Goal: Information Seeking & Learning: Learn about a topic

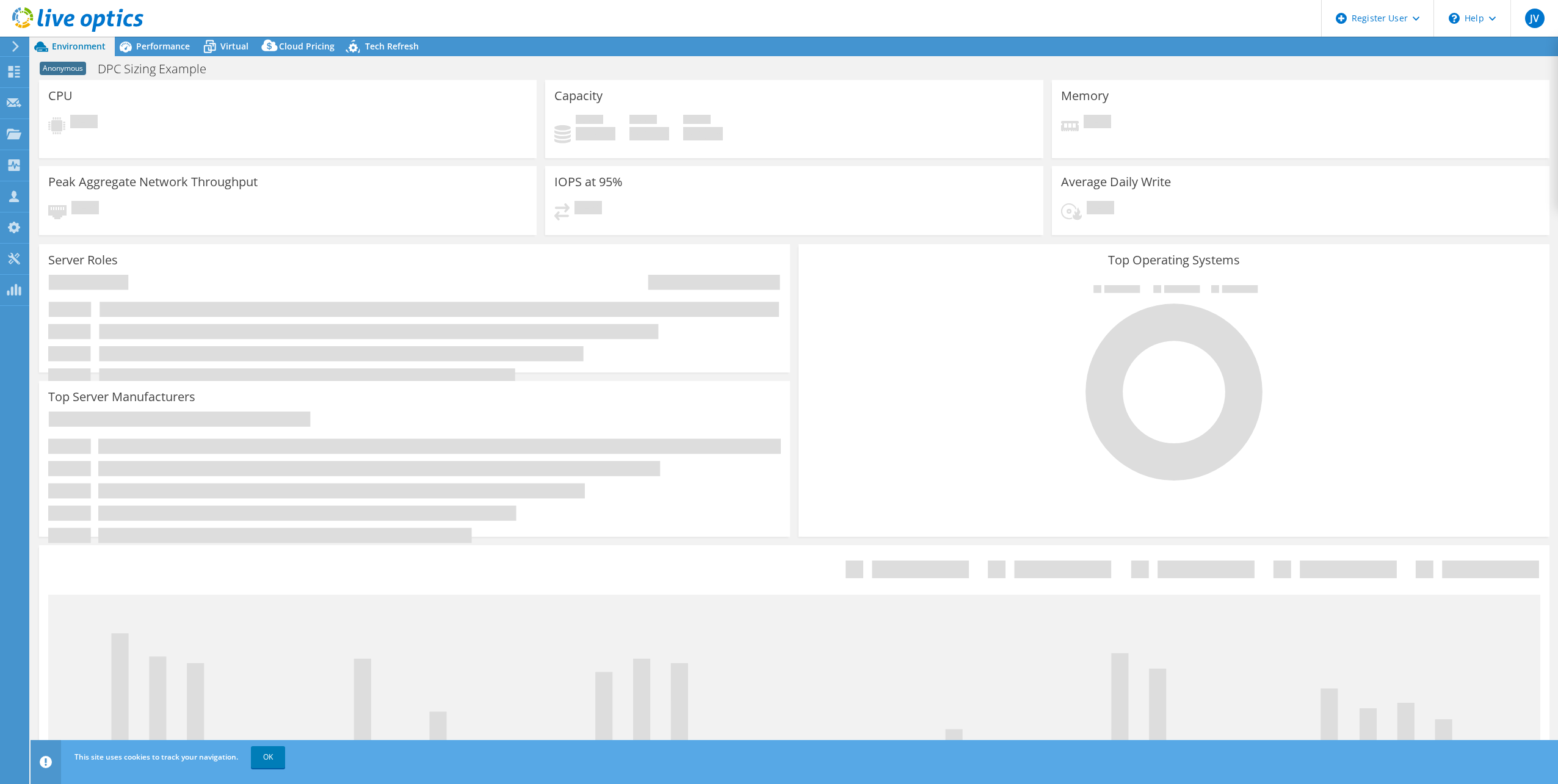
select select "USD"
select select "USEast"
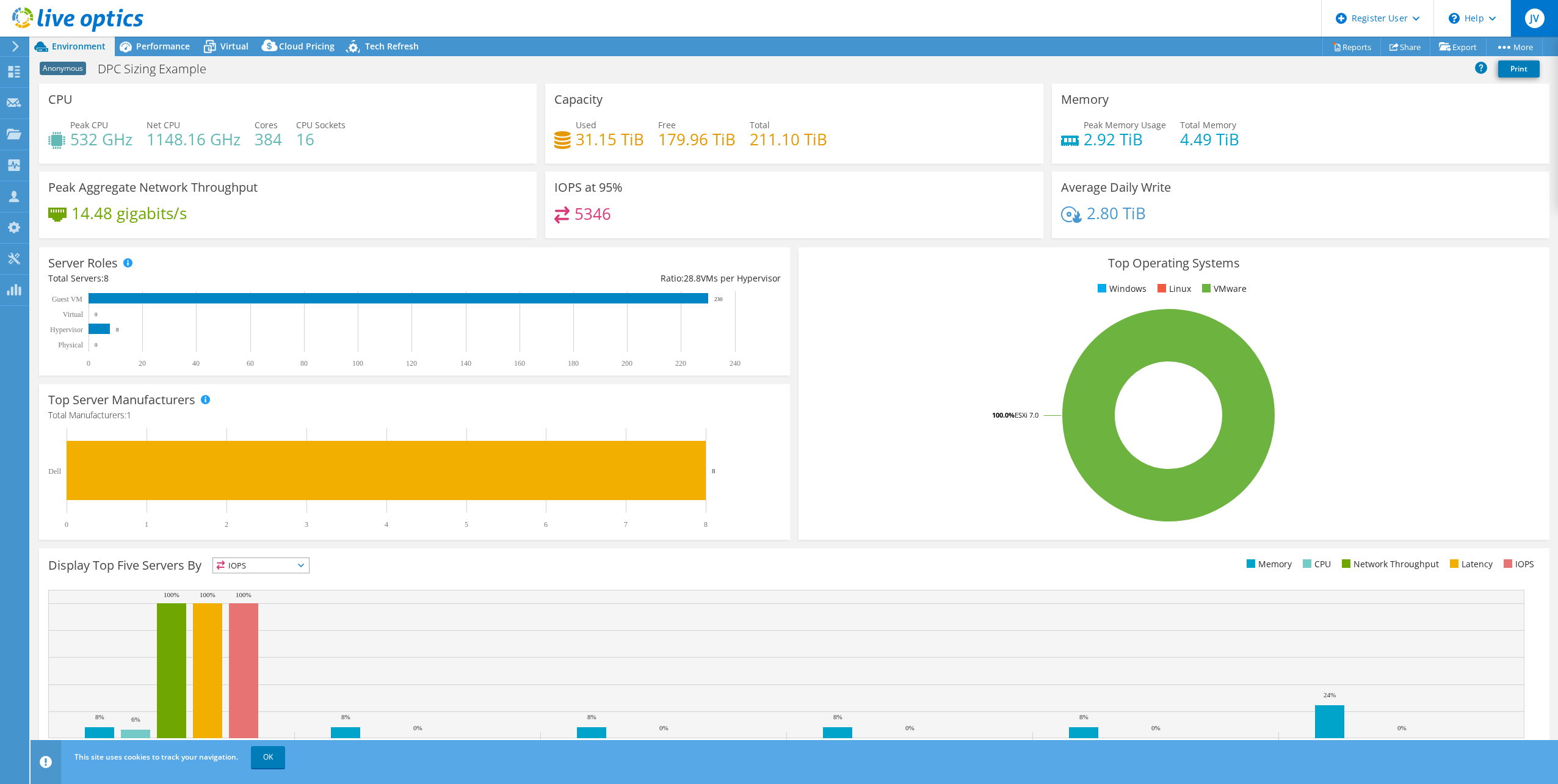
click at [1539, 26] on span "JV" at bounding box center [1534, 18] width 20 height 20
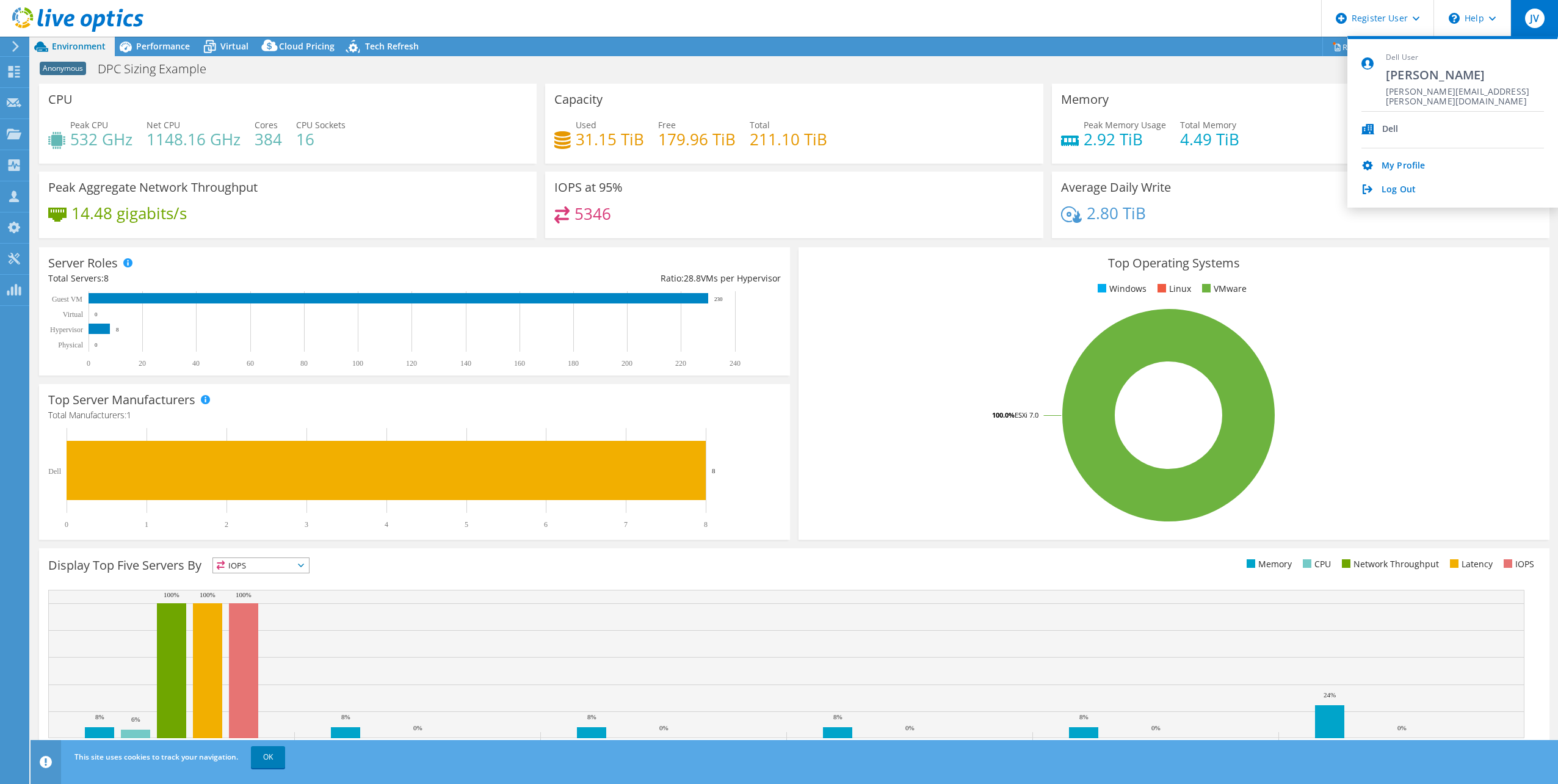
click at [1269, 91] on div "Memory Peak Memory Usage 2.92 TiB Total Memory 4.49 TiB" at bounding box center [1300, 124] width 498 height 80
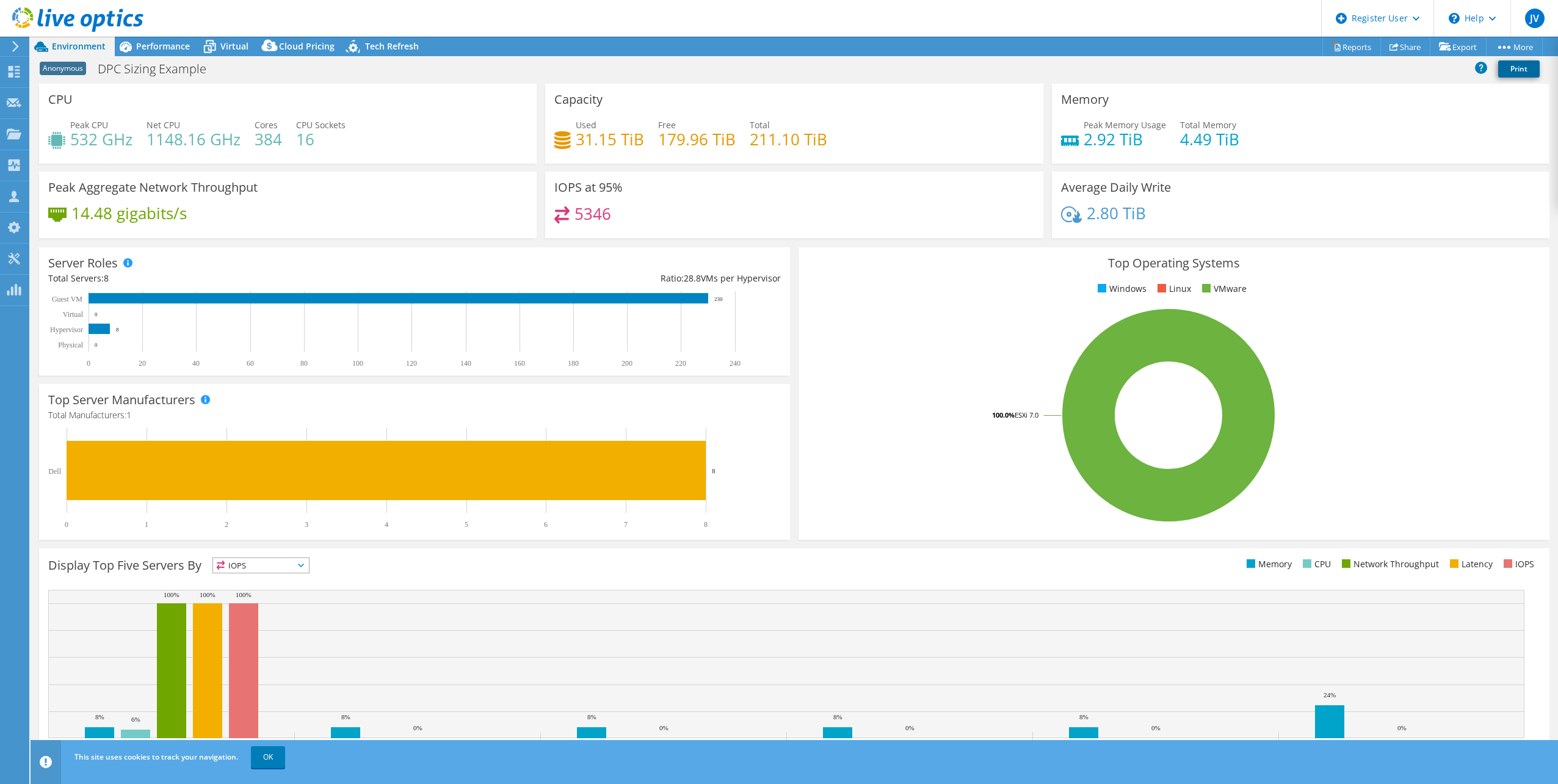
click at [1517, 70] on link "Print" at bounding box center [1518, 69] width 41 height 17
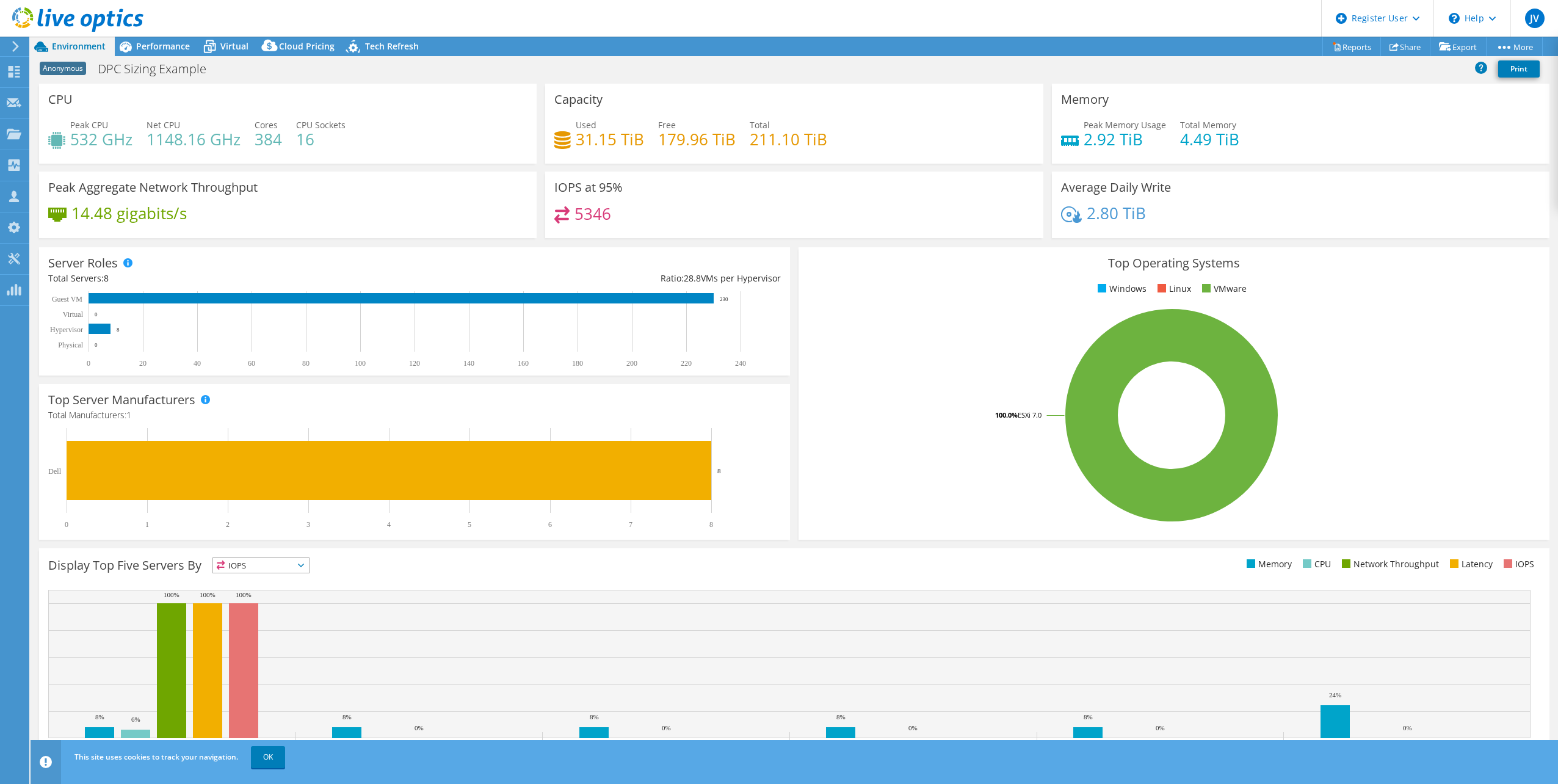
click at [578, 215] on h4 "5346" at bounding box center [592, 214] width 36 height 13
click at [577, 214] on h4 "5346" at bounding box center [592, 214] width 36 height 13
click at [588, 216] on h4 "5346" at bounding box center [592, 214] width 36 height 13
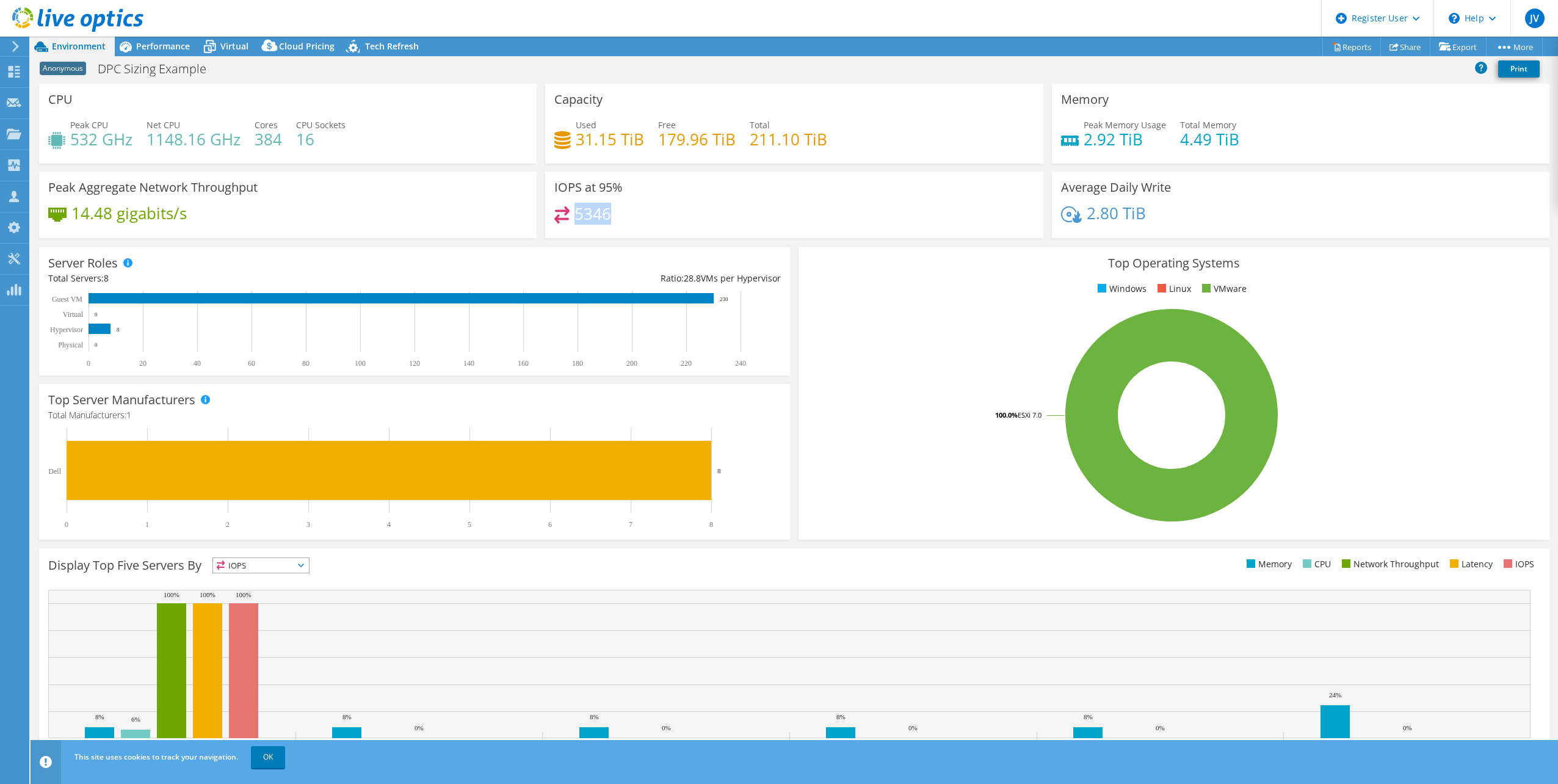
copy h4 "5346"
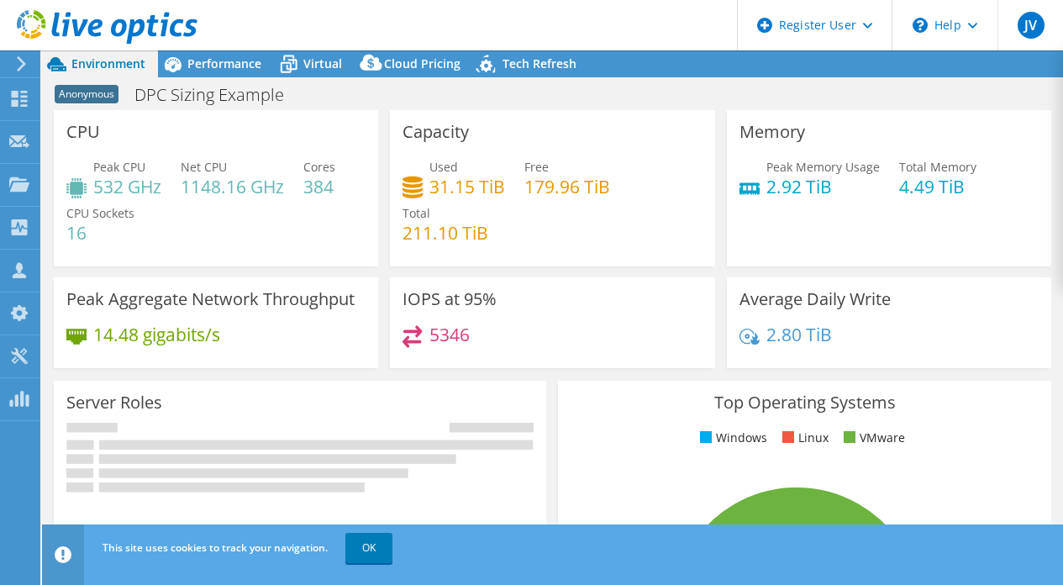
select select "USEast"
select select "USD"
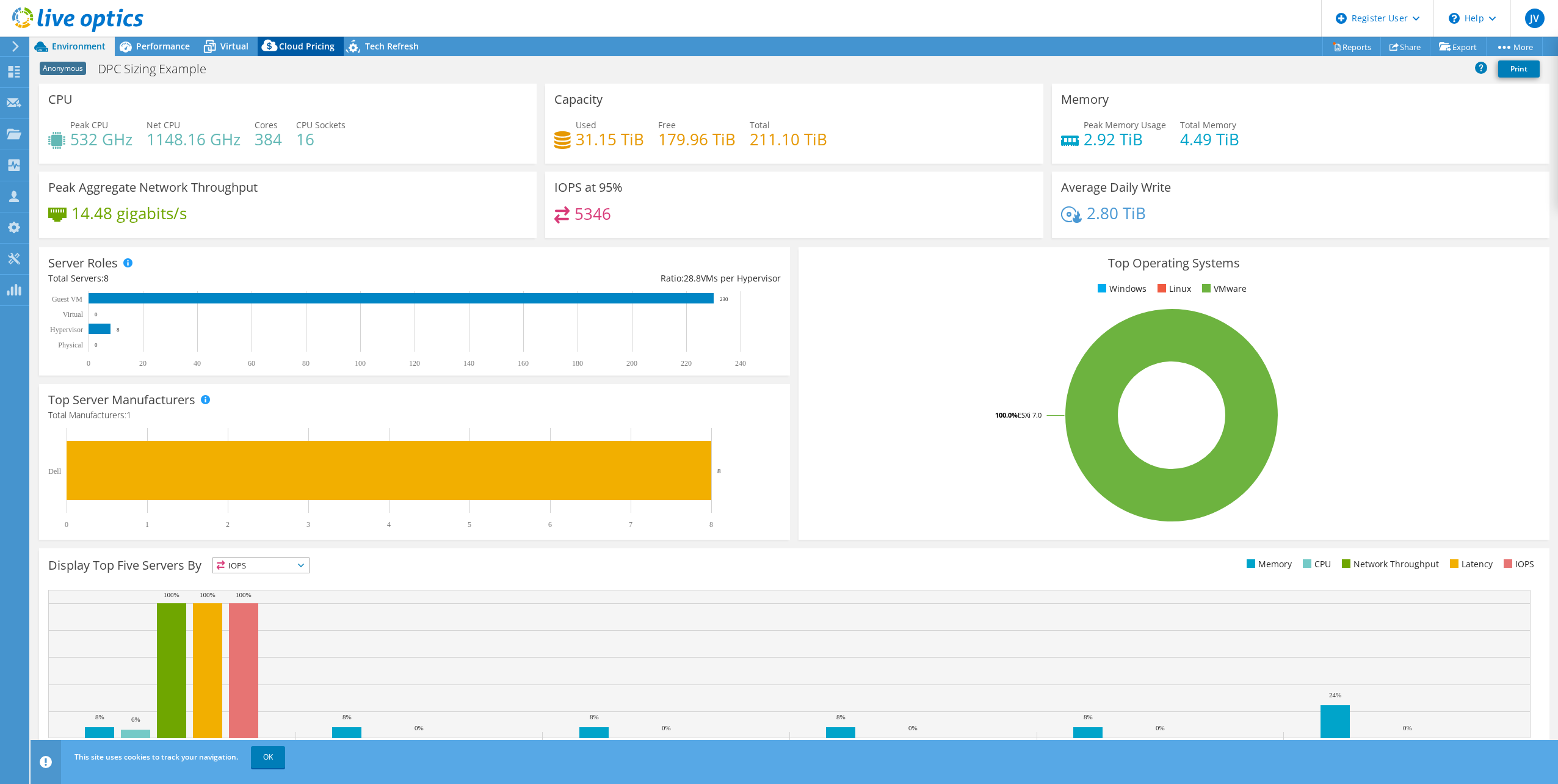
click at [300, 50] on span "Cloud Pricing" at bounding box center [307, 46] width 55 height 12
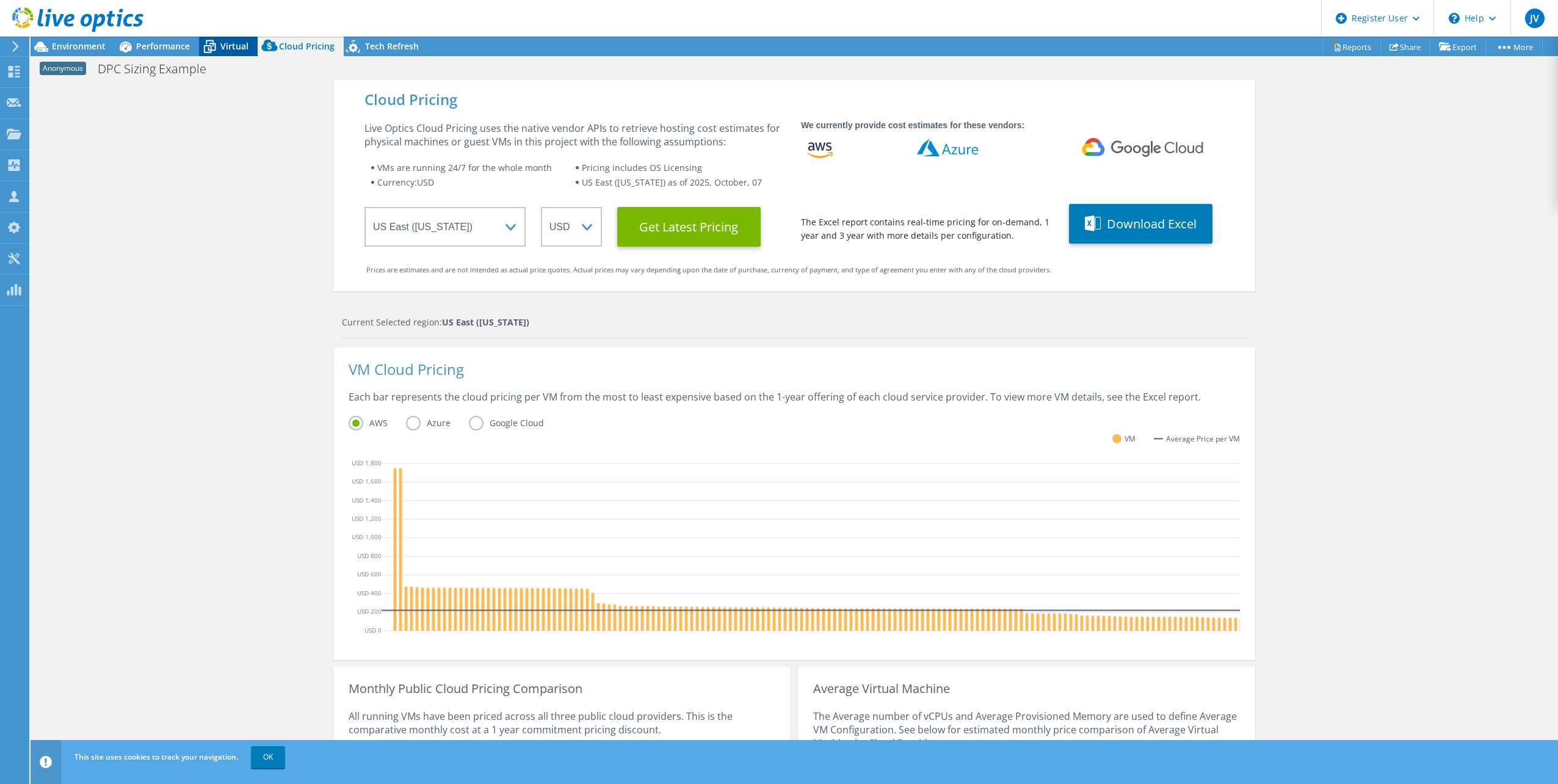
click at [210, 49] on icon at bounding box center [209, 47] width 21 height 21
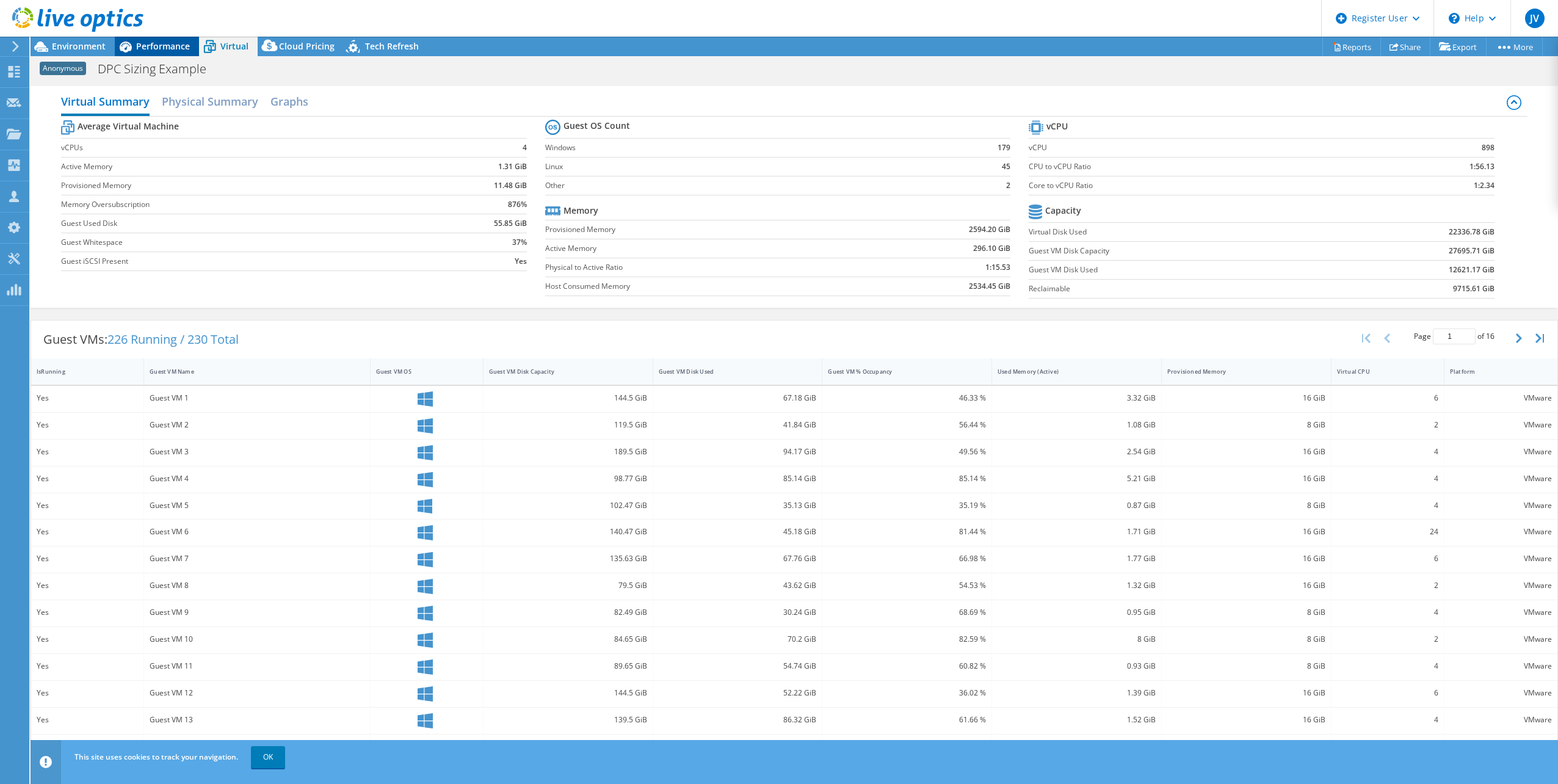
click at [174, 48] on span "Performance" at bounding box center [163, 46] width 54 height 12
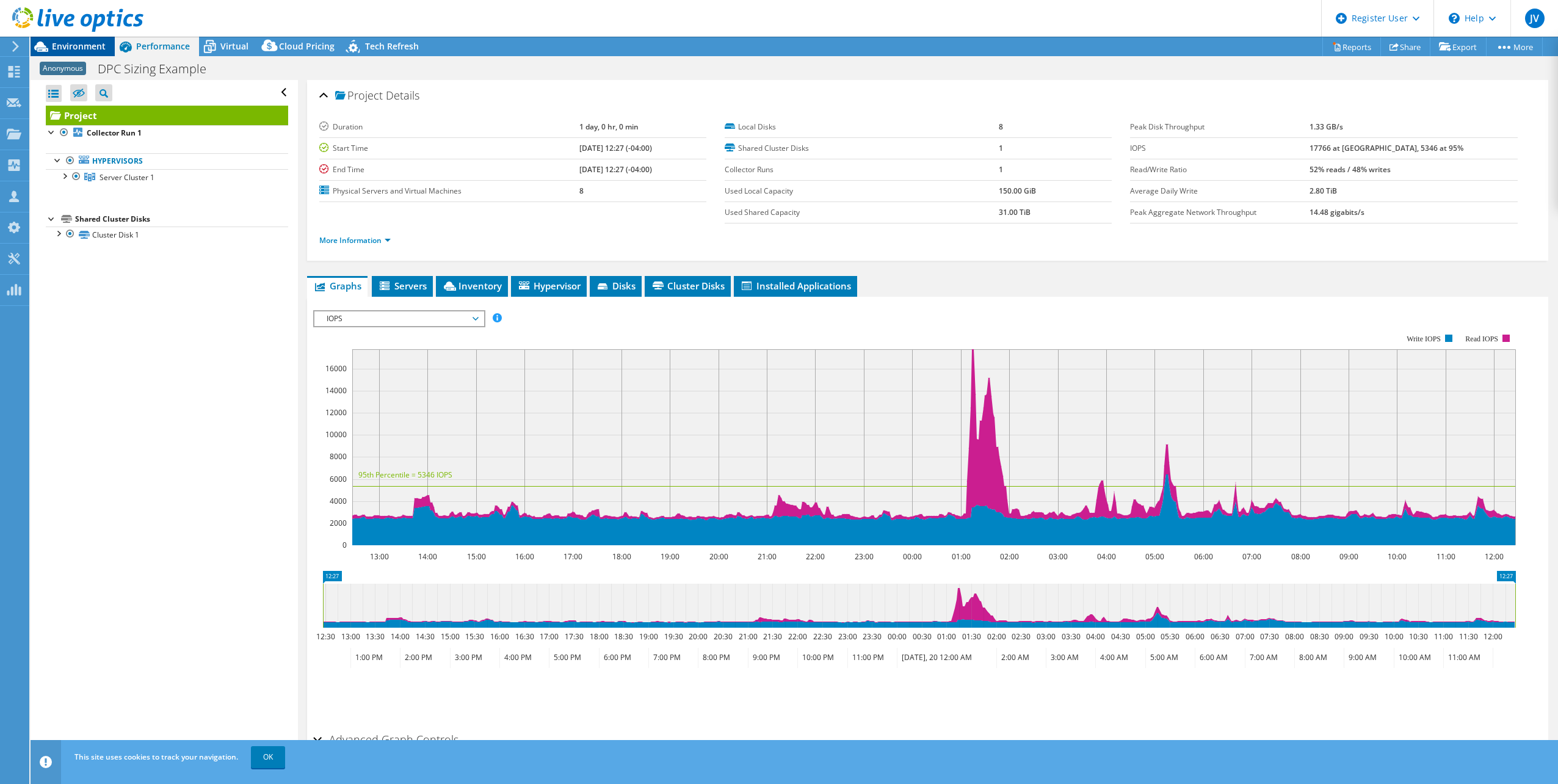
click at [69, 47] on span "Environment" at bounding box center [78, 46] width 54 height 12
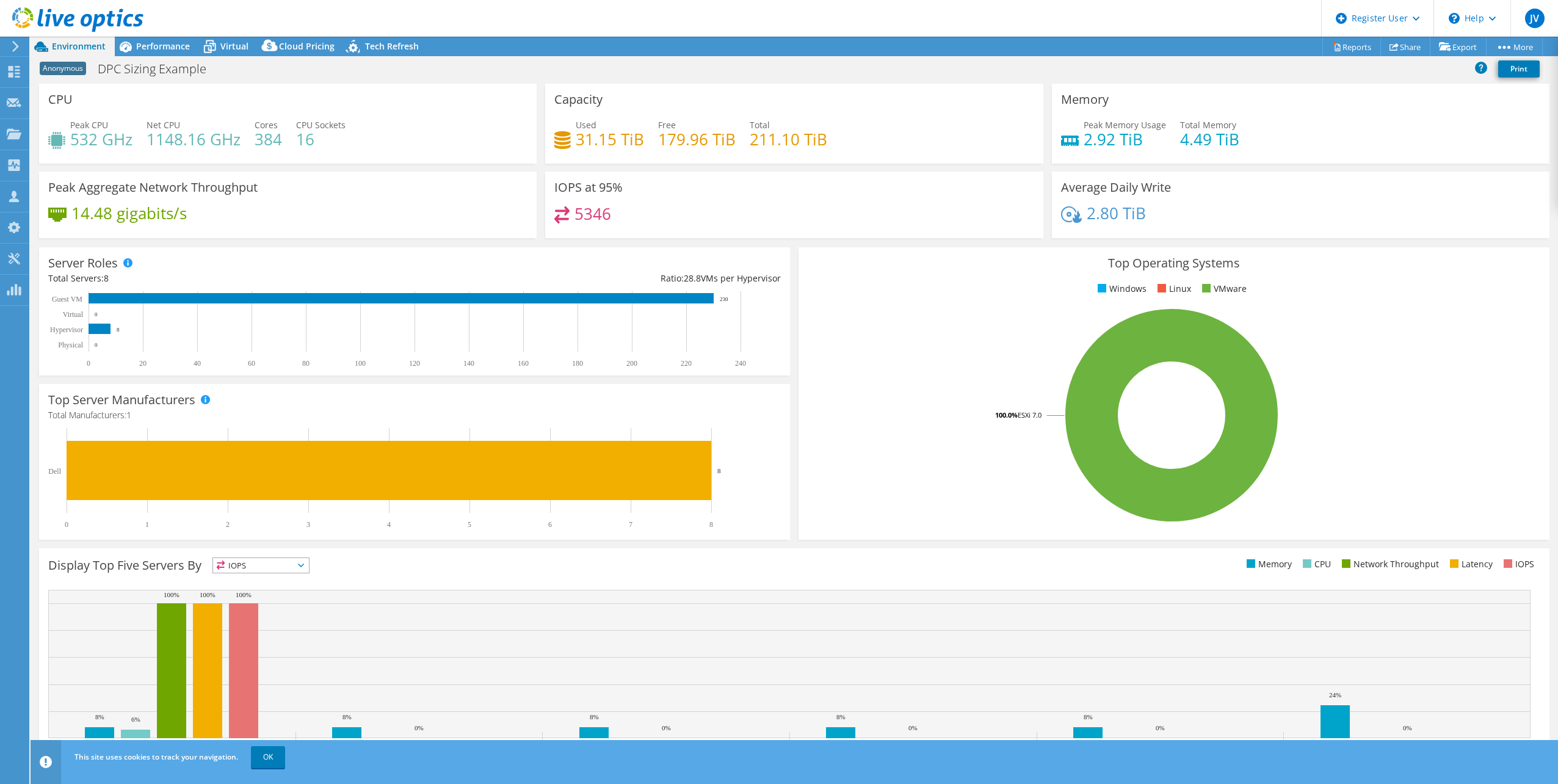
click at [581, 134] on h4 "31.15 TiB" at bounding box center [610, 139] width 68 height 13
click at [562, 139] on icon at bounding box center [562, 140] width 17 height 17
click at [160, 48] on span "Performance" at bounding box center [163, 46] width 54 height 12
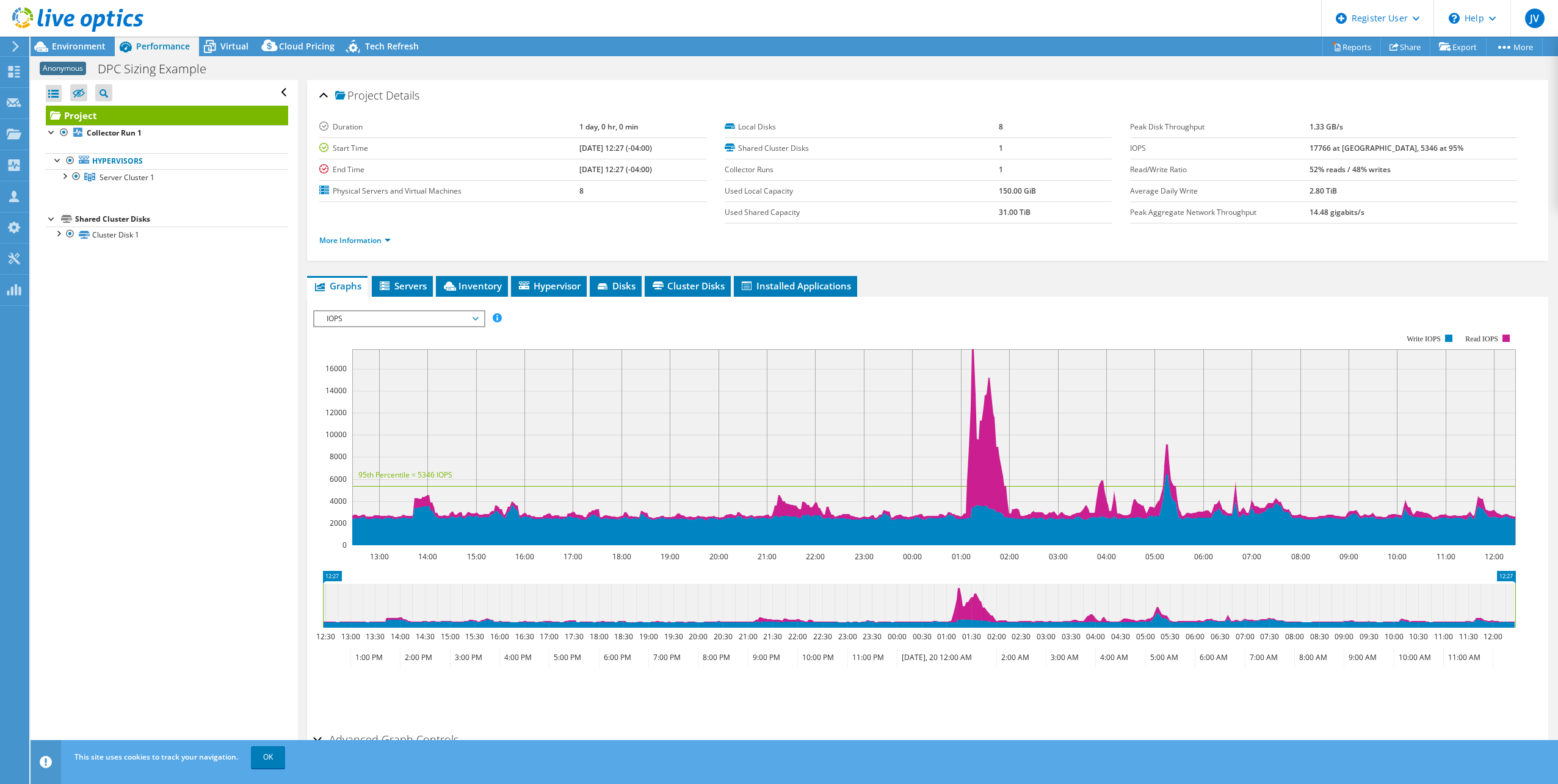
click at [772, 147] on td "17766 at [GEOGRAPHIC_DATA], 5346 at 95%" at bounding box center [1413, 147] width 208 height 21
click at [772, 150] on b "17766 at [GEOGRAPHIC_DATA], 5346 at 95%" at bounding box center [1387, 148] width 154 height 10
drag, startPoint x: 1405, startPoint y: 150, endPoint x: 1361, endPoint y: 145, distance: 44.3
click at [772, 145] on b "17766 at [GEOGRAPHIC_DATA], 5346 at 95%" at bounding box center [1387, 148] width 154 height 10
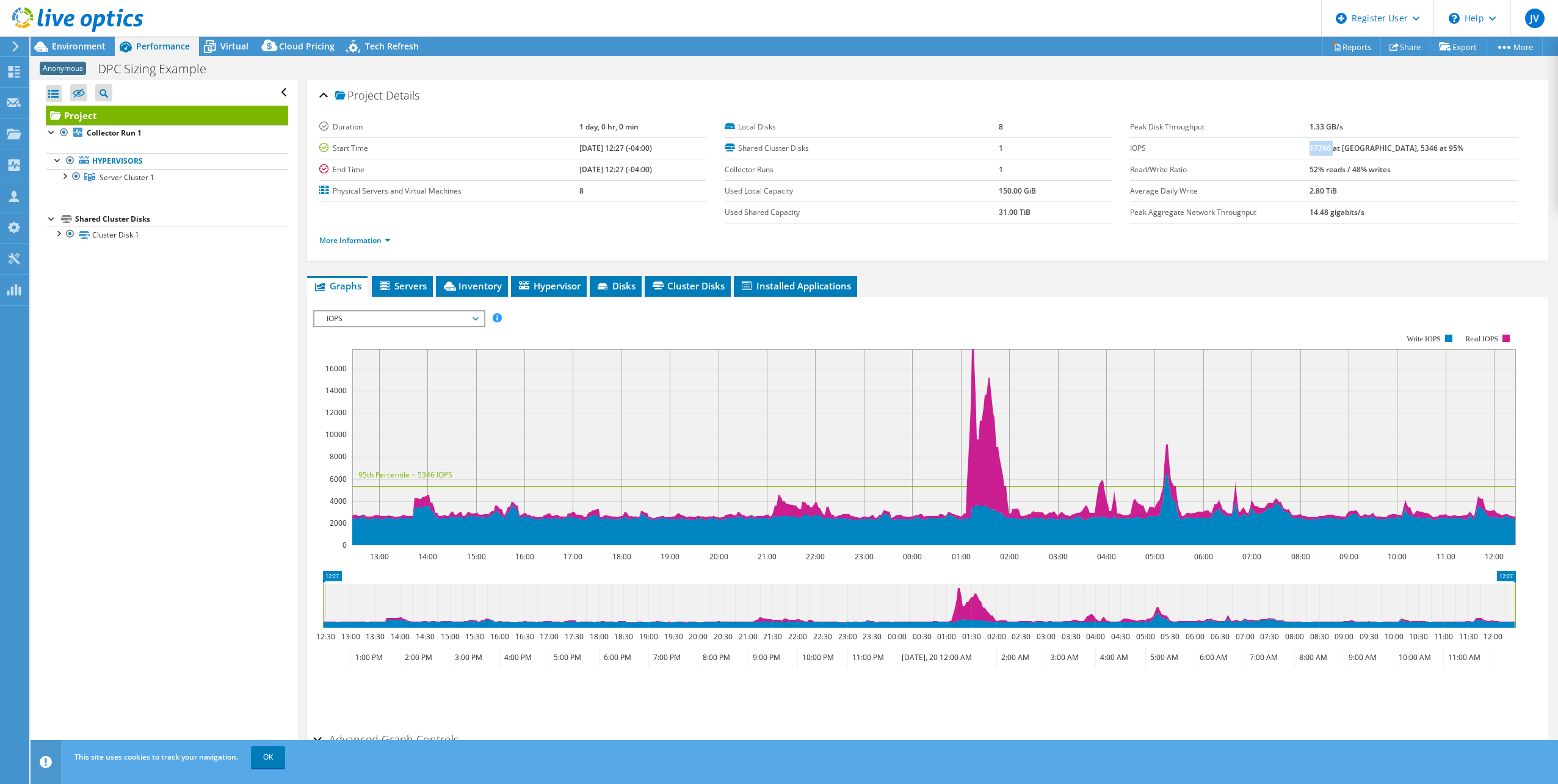
click at [772, 146] on b "17766 at [GEOGRAPHIC_DATA], 5346 at 95%" at bounding box center [1387, 148] width 154 height 10
copy b "17766"
click at [9, 70] on use at bounding box center [15, 72] width 12 height 12
